Goal: Information Seeking & Learning: Learn about a topic

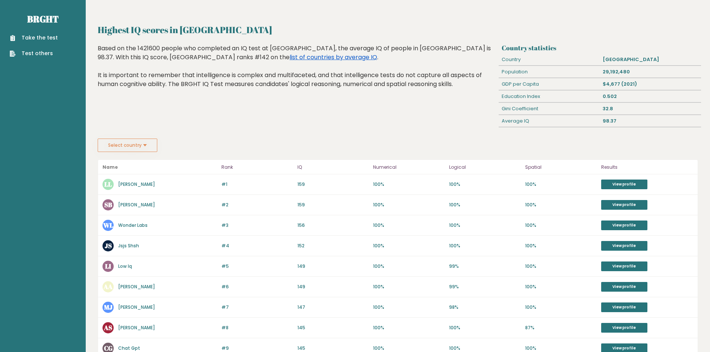
click at [290, 57] on link "list of countries by average IQ" at bounding box center [334, 57] width 88 height 9
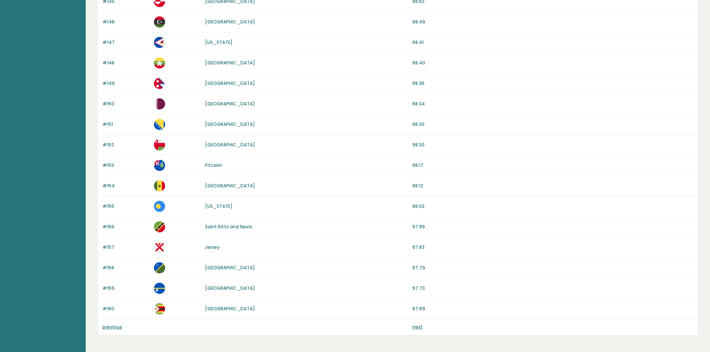
scroll to position [616, 0]
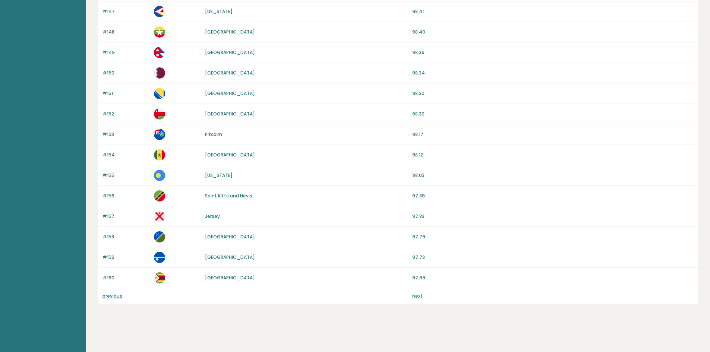
click at [415, 297] on link "next" at bounding box center [417, 296] width 10 height 6
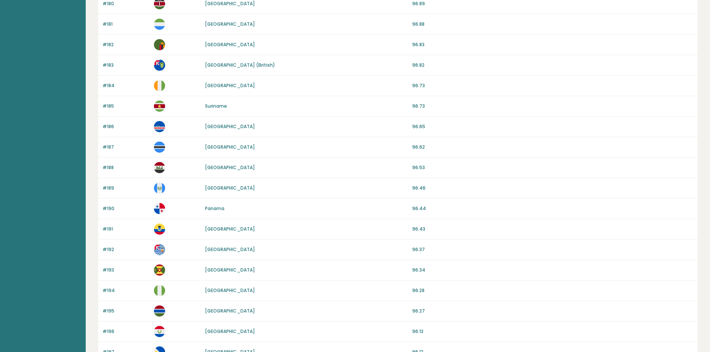
scroll to position [616, 0]
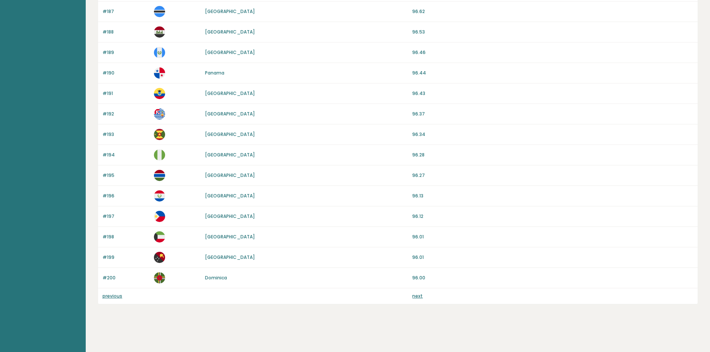
click at [418, 297] on link "next" at bounding box center [417, 296] width 10 height 6
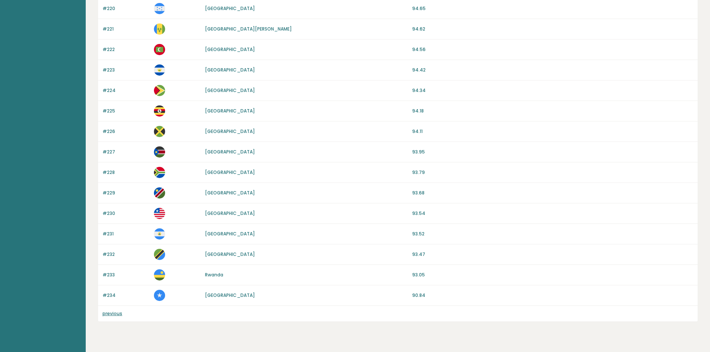
scroll to position [493, 0]
